Goal: Register for event/course

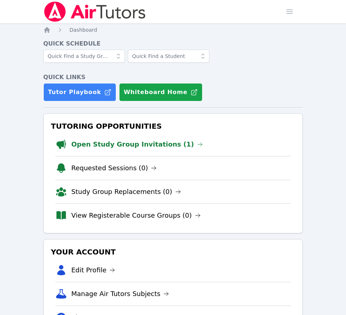
click at [145, 144] on link "Open Study Group Invitations (1)" at bounding box center [137, 144] width 132 height 10
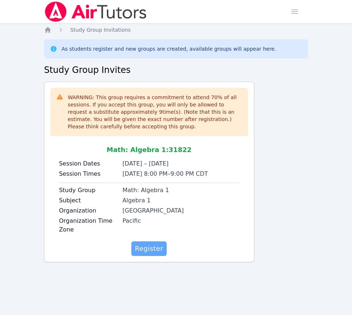
click at [151, 251] on span "Register" at bounding box center [149, 249] width 28 height 10
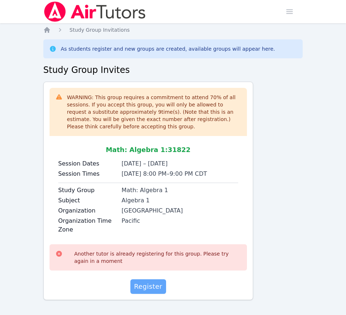
click at [144, 287] on span "Register" at bounding box center [148, 287] width 28 height 10
click at [48, 30] on icon "Breadcrumb" at bounding box center [47, 30] width 6 height 6
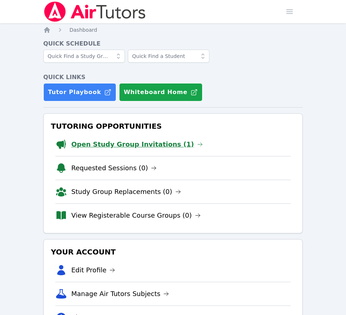
click at [149, 145] on link "Open Study Group Invitations (1)" at bounding box center [137, 144] width 132 height 10
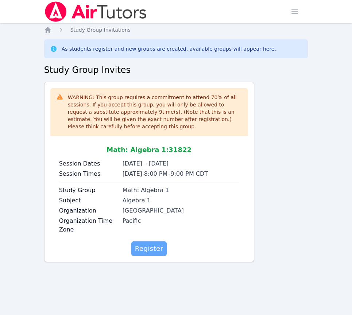
click at [147, 248] on span "Register" at bounding box center [149, 249] width 28 height 10
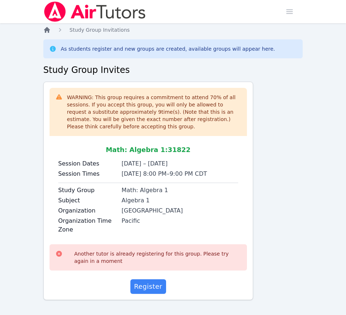
click at [50, 32] on icon "Breadcrumb" at bounding box center [46, 29] width 7 height 7
